Goal: Check status: Check status

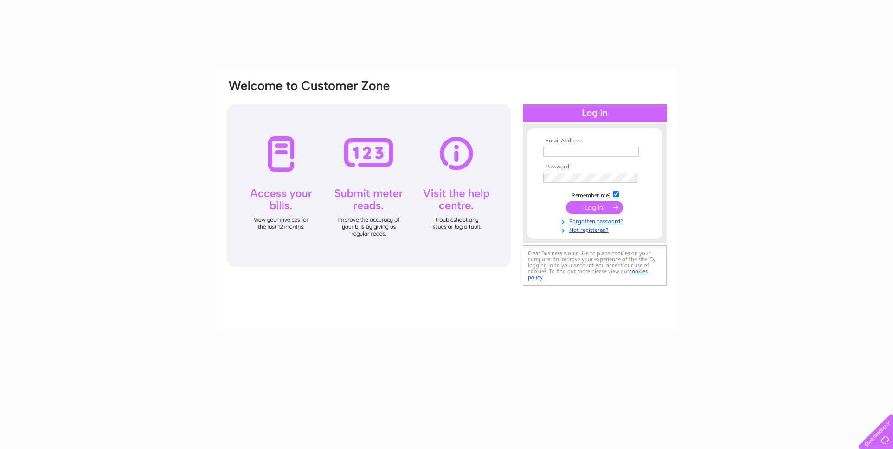
type input "[EMAIL_ADDRESS][DOMAIN_NAME]"
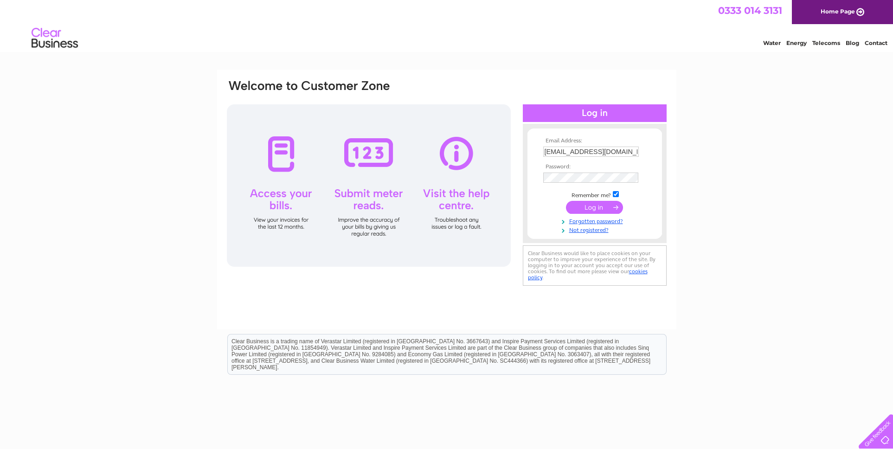
click at [596, 204] on input "submit" at bounding box center [594, 207] width 57 height 13
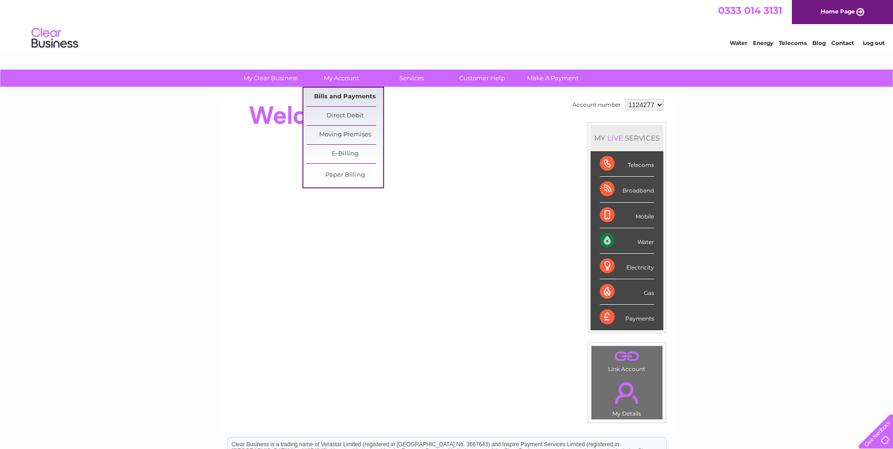
click at [342, 93] on link "Bills and Payments" at bounding box center [345, 97] width 77 height 19
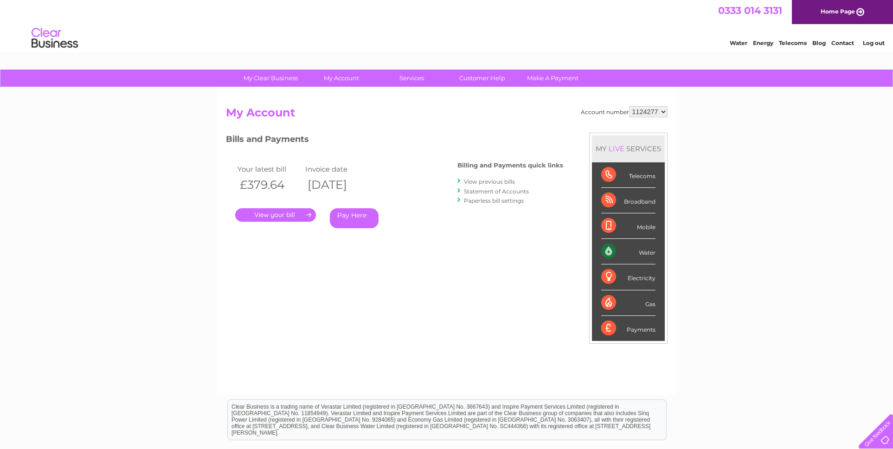
click at [272, 214] on link "." at bounding box center [275, 214] width 81 height 13
